Goal: Task Accomplishment & Management: Manage account settings

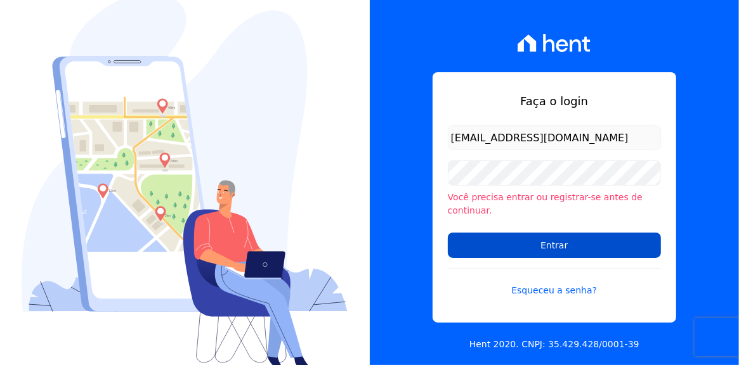
click at [547, 240] on input "Entrar" at bounding box center [554, 245] width 213 height 25
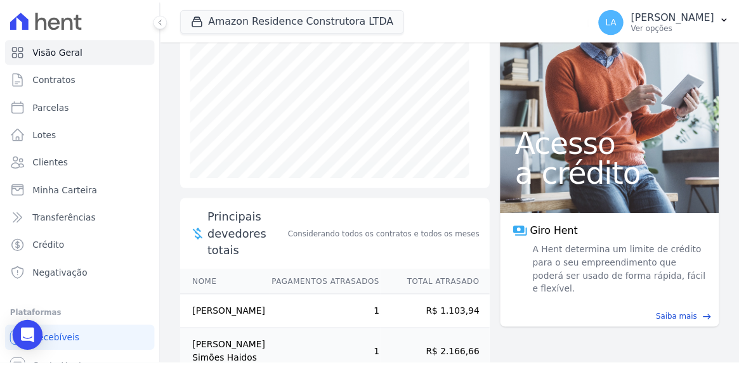
scroll to position [46, 0]
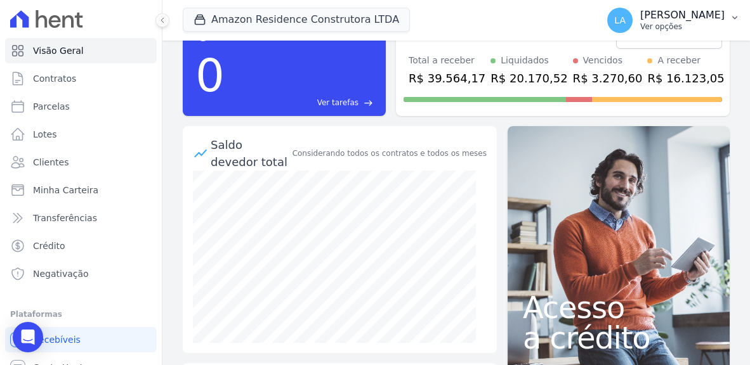
click at [735, 16] on icon "button" at bounding box center [735, 18] width 10 height 10
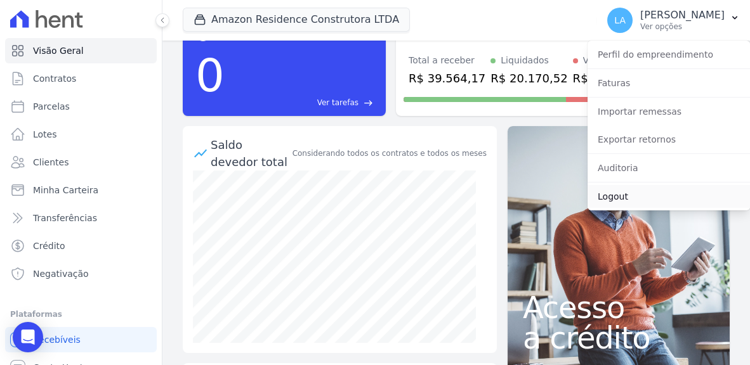
click at [621, 199] on link "Logout" at bounding box center [669, 196] width 162 height 23
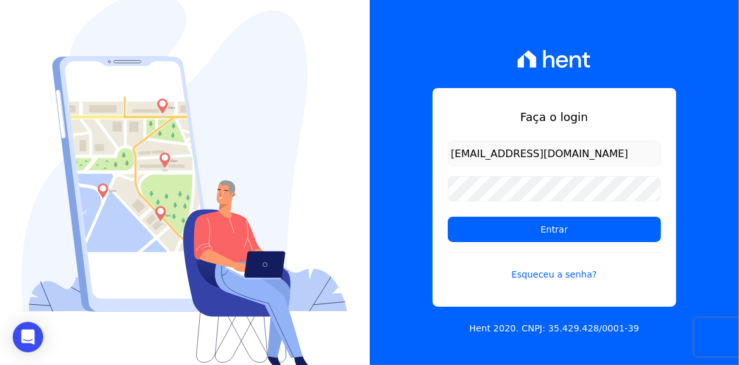
type input "[EMAIL_ADDRESS][DOMAIN_NAME]"
